Goal: Task Accomplishment & Management: Complete application form

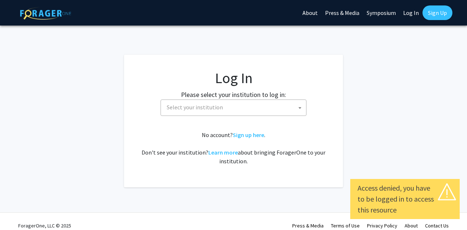
select select
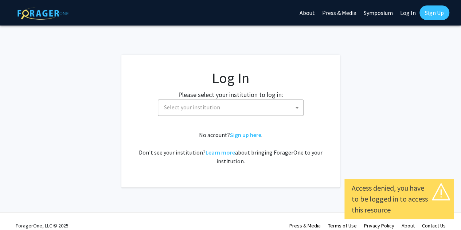
click at [166, 213] on div "ForagerOne, LLC © 2025 Press & Media Terms of Use Privacy Policy About Contact …" at bounding box center [230, 225] width 461 height 26
click at [242, 108] on span "Select your institution" at bounding box center [232, 107] width 142 height 15
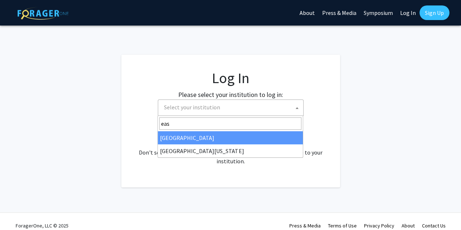
type input "eas"
select select "17"
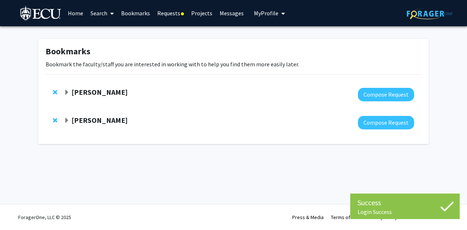
click at [171, 18] on link "Requests" at bounding box center [171, 13] width 34 height 26
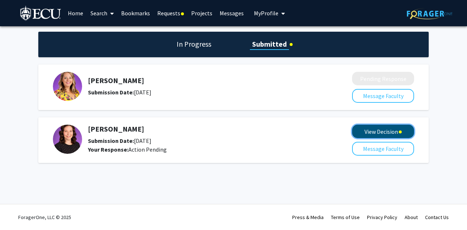
click at [369, 134] on button "View Decision" at bounding box center [383, 131] width 62 height 13
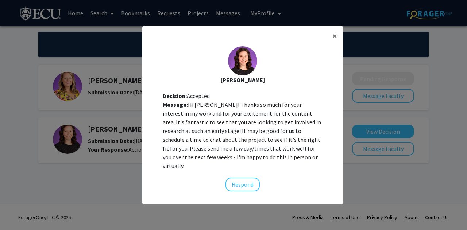
scroll to position [7, 0]
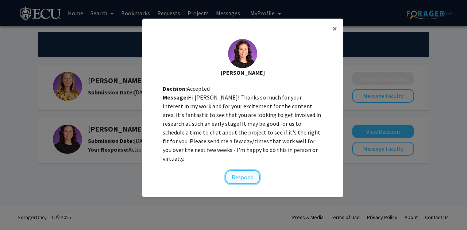
click at [247, 172] on button "Respond" at bounding box center [242, 177] width 34 height 14
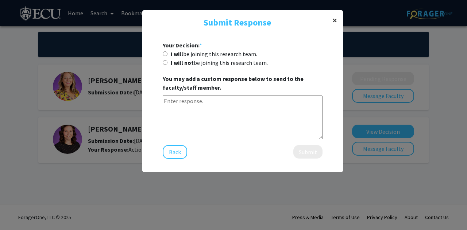
click at [333, 20] on span "×" at bounding box center [334, 20] width 5 height 11
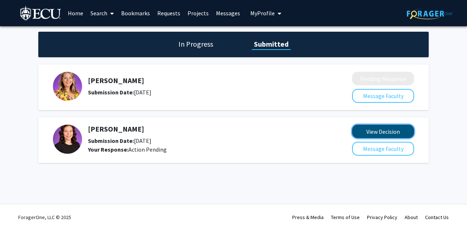
click at [376, 133] on button "View Decision" at bounding box center [383, 131] width 62 height 13
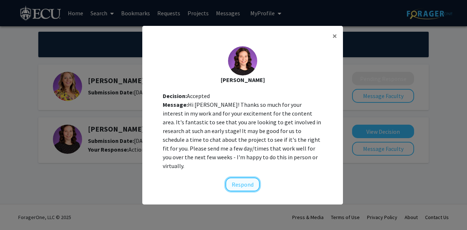
click at [247, 181] on button "Respond" at bounding box center [242, 185] width 34 height 14
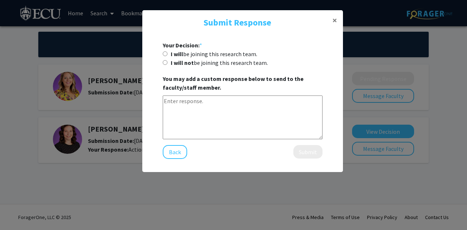
click at [214, 51] on label "I will be joining this research team." at bounding box center [214, 54] width 86 height 9
click at [167, 51] on input "I will be joining this research team." at bounding box center [165, 53] width 5 height 5
radio input "true"
click at [232, 125] on textarea at bounding box center [243, 118] width 160 height 44
click at [331, 21] on button "×" at bounding box center [334, 20] width 16 height 20
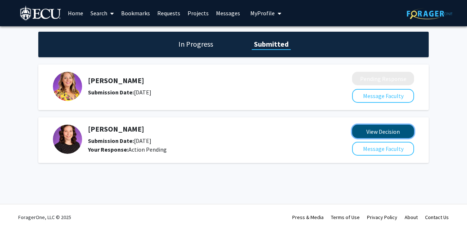
click at [369, 131] on button "View Decision" at bounding box center [383, 131] width 62 height 13
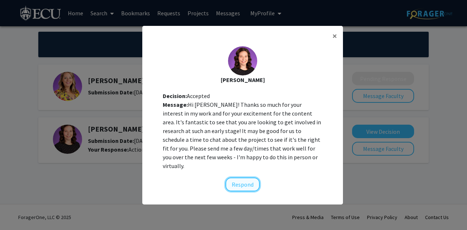
click at [247, 181] on button "Respond" at bounding box center [242, 185] width 34 height 14
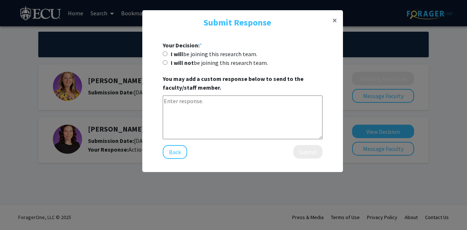
click at [208, 110] on textarea at bounding box center [243, 118] width 160 height 44
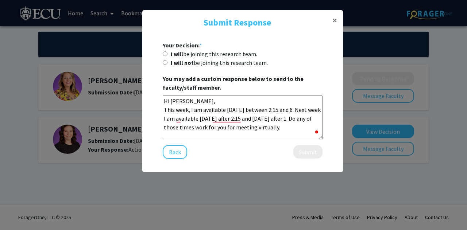
scroll to position [0, 0]
click at [303, 128] on textarea "Hi [PERSON_NAME], This week, I am available [DATE] between 2:15 and 6. Next wee…" at bounding box center [243, 118] width 160 height 44
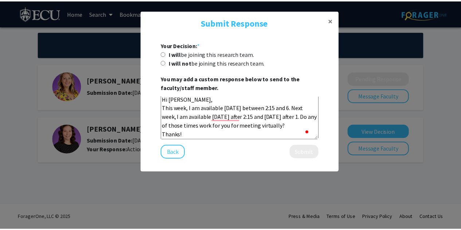
scroll to position [0, 0]
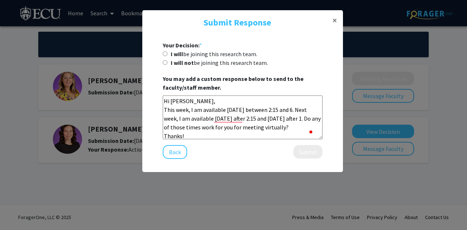
type textarea "Hi [PERSON_NAME], This week, I am available [DATE] between 2:15 and 6. Next wee…"
click at [192, 53] on label "I will be joining this research team." at bounding box center [214, 54] width 86 height 9
click at [167, 53] on input "I will be joining this research team." at bounding box center [165, 53] width 5 height 5
radio input "true"
click at [302, 155] on button "Submit" at bounding box center [307, 151] width 29 height 13
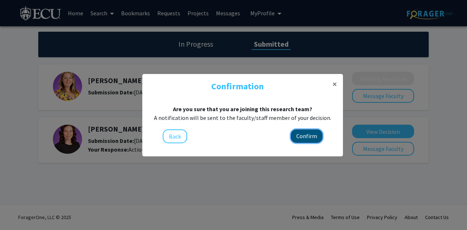
click at [306, 134] on button "Confirm" at bounding box center [307, 135] width 32 height 13
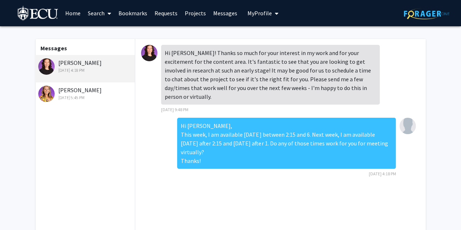
click at [162, 16] on link "Requests" at bounding box center [166, 13] width 30 height 26
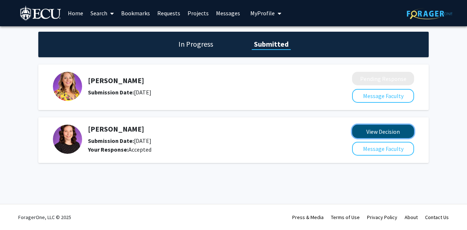
click at [362, 135] on button "View Decision" at bounding box center [383, 131] width 62 height 13
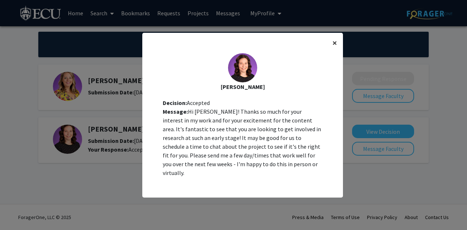
click at [332, 49] on span "×" at bounding box center [334, 42] width 5 height 11
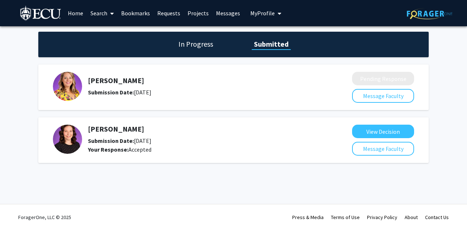
click at [228, 11] on link "Messages" at bounding box center [227, 13] width 31 height 26
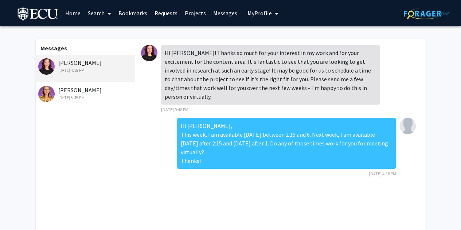
click at [85, 92] on div "[PERSON_NAME] [DATE] 5:45 PM" at bounding box center [85, 93] width 95 height 15
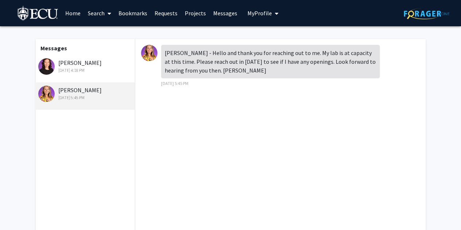
click at [96, 59] on div "[PERSON_NAME] [DATE] 4:18 PM" at bounding box center [85, 65] width 95 height 15
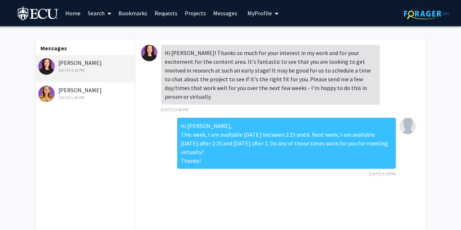
click at [133, 15] on link "Bookmarks" at bounding box center [133, 13] width 36 height 26
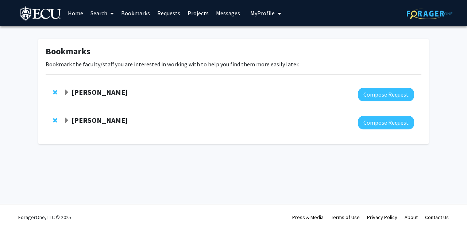
click at [98, 13] on link "Search" at bounding box center [102, 13] width 31 height 26
click at [103, 32] on span "Faculty/Staff" at bounding box center [114, 33] width 54 height 15
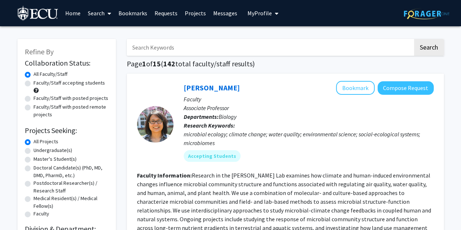
click at [34, 151] on label "Undergraduate(s)" at bounding box center [53, 151] width 39 height 8
click at [34, 151] on input "Undergraduate(s)" at bounding box center [36, 149] width 5 height 5
radio input "true"
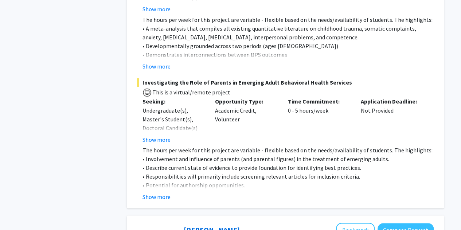
scroll to position [543, 0]
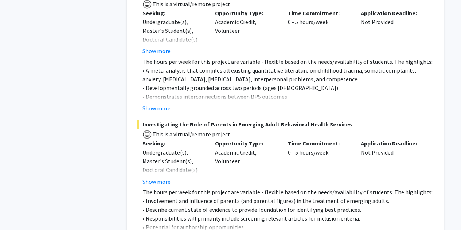
click at [162, 96] on fg-project-list "Connections between Childhood Trauma and Biopsychosocial Outcomes in Adolescenc…" at bounding box center [285, 112] width 297 height 262
click at [157, 104] on button "Show more" at bounding box center [157, 108] width 28 height 9
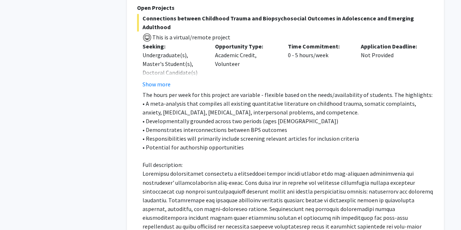
scroll to position [510, 0]
click at [158, 79] on button "Show more" at bounding box center [157, 83] width 28 height 9
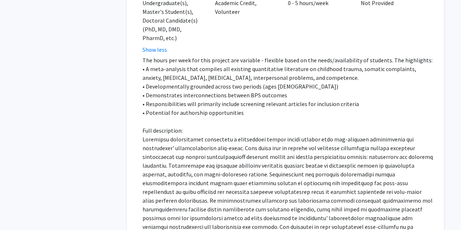
scroll to position [562, 0]
drag, startPoint x: 130, startPoint y: 140, endPoint x: 104, endPoint y: 144, distance: 26.6
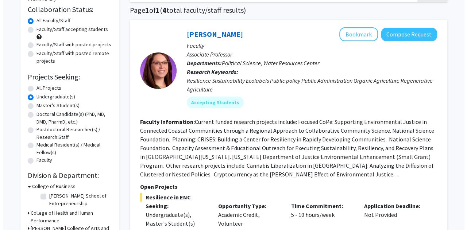
scroll to position [0, 0]
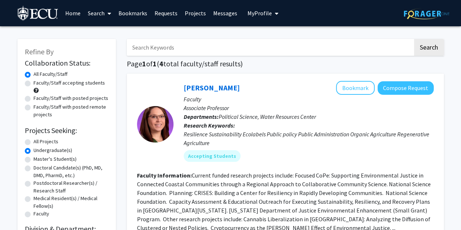
click at [170, 14] on link "Requests" at bounding box center [166, 13] width 30 height 26
